Goal: Navigation & Orientation: Go to known website

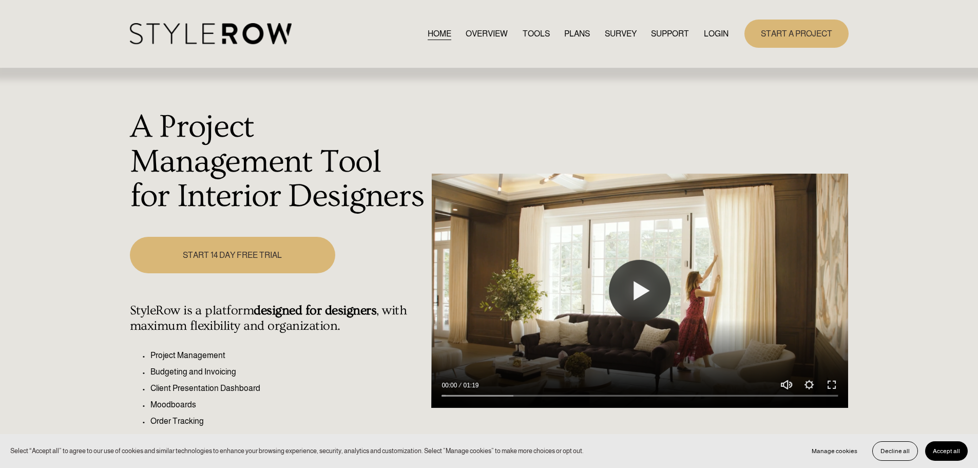
click at [718, 30] on link "LOGIN" at bounding box center [716, 34] width 25 height 14
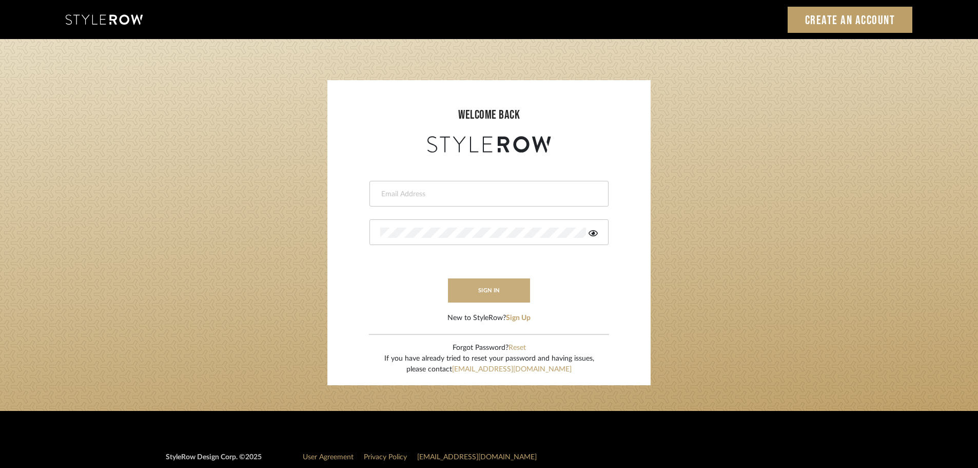
type input "[PERSON_NAME][EMAIL_ADDRESS][DOMAIN_NAME]"
click at [501, 285] on button "sign in" at bounding box center [489, 290] width 82 height 24
